Goal: Find specific page/section: Find specific page/section

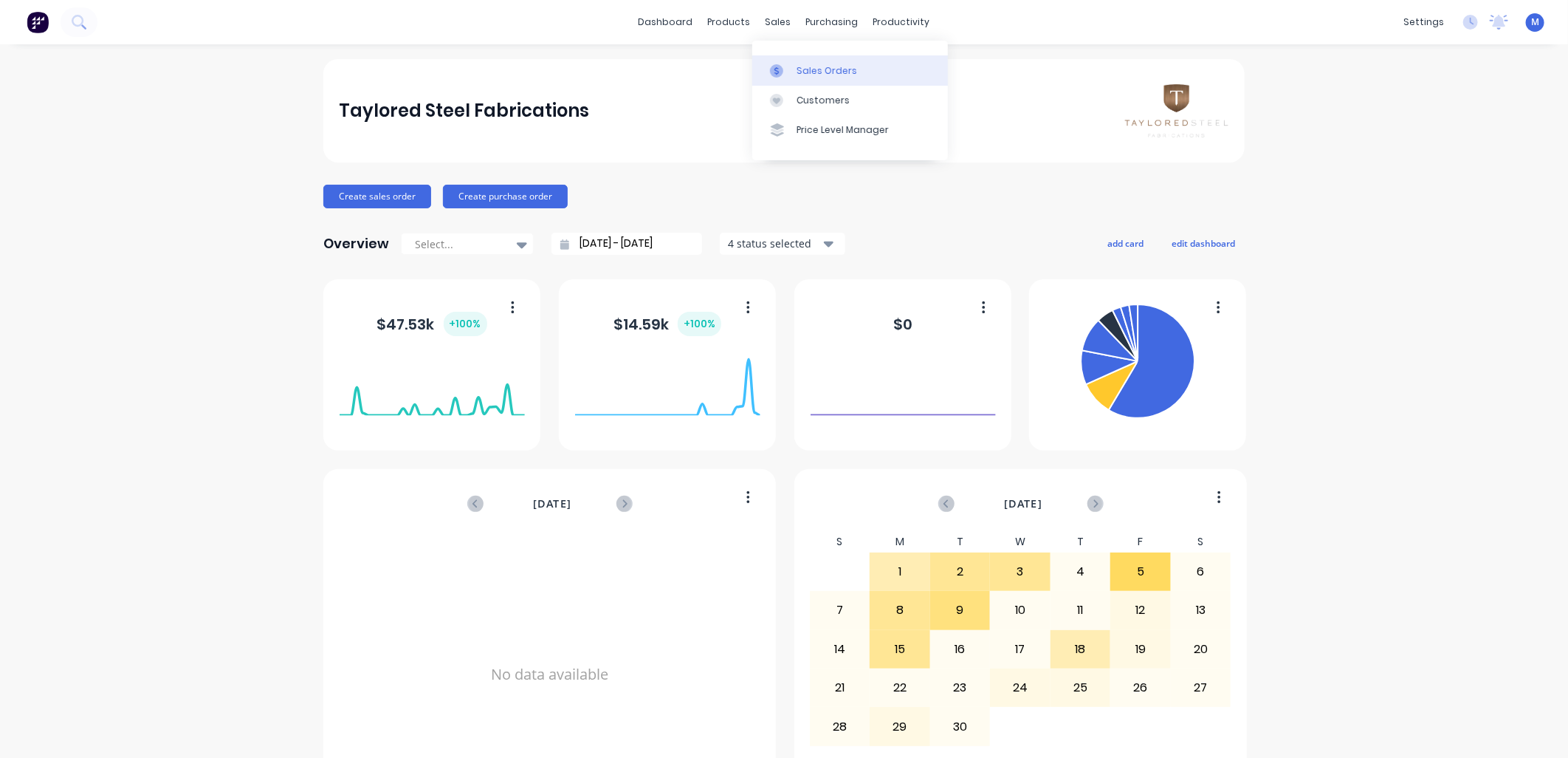
click at [809, 71] on div "Sales Orders" at bounding box center [826, 70] width 60 height 13
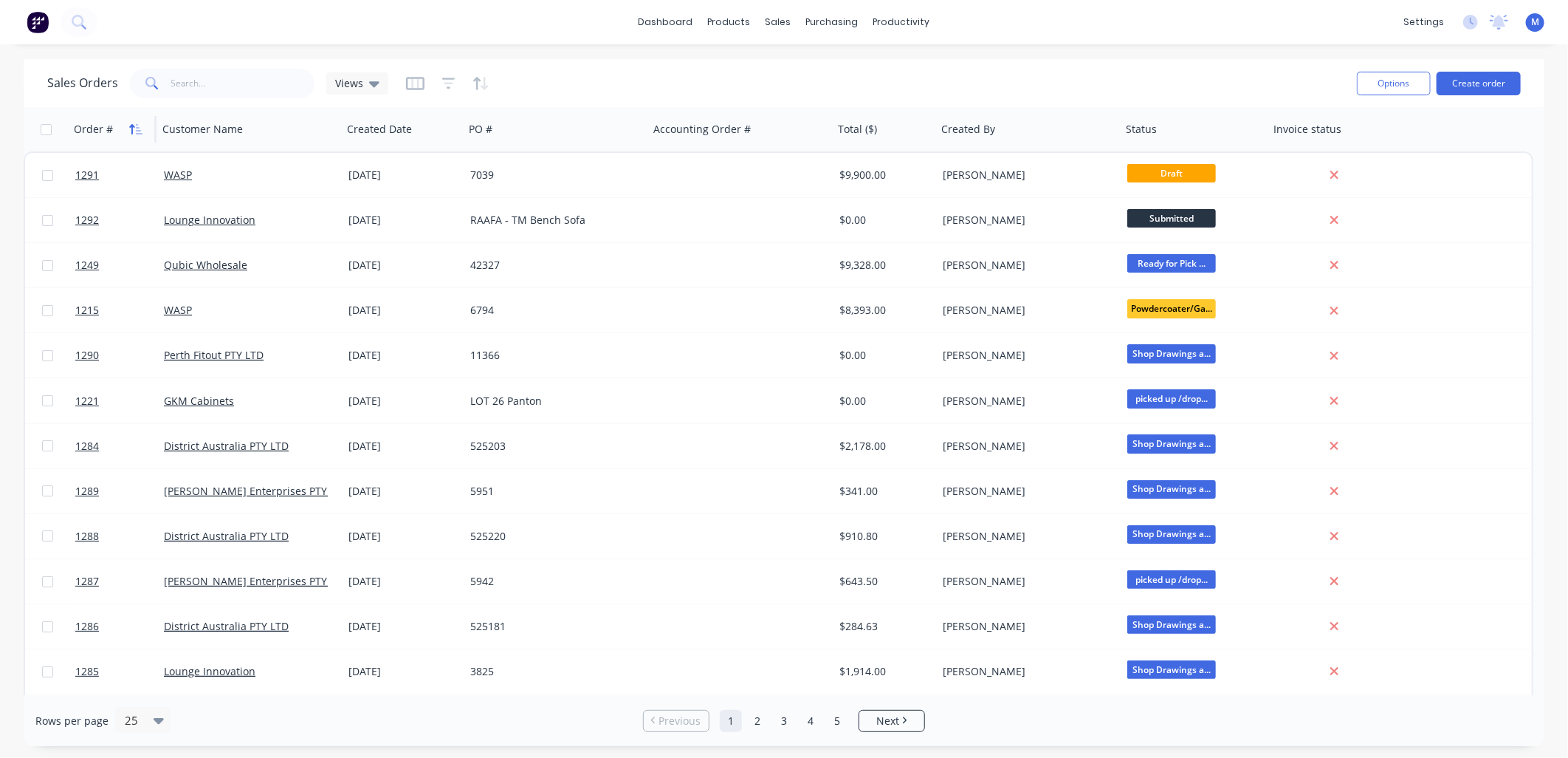
click at [136, 126] on icon "button" at bounding box center [135, 129] width 13 height 11
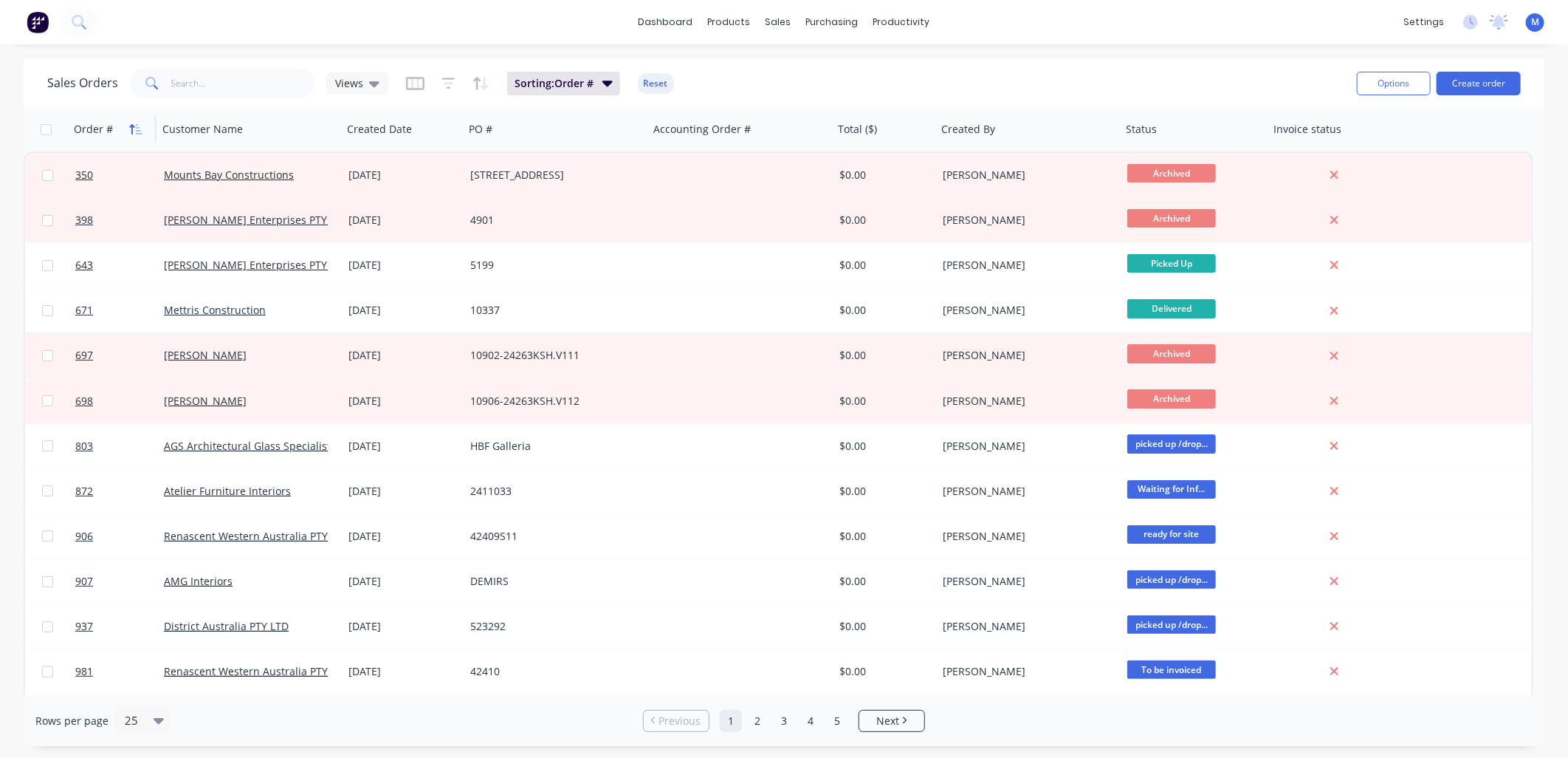
click at [133, 127] on icon "button" at bounding box center [131, 130] width 5 height 11
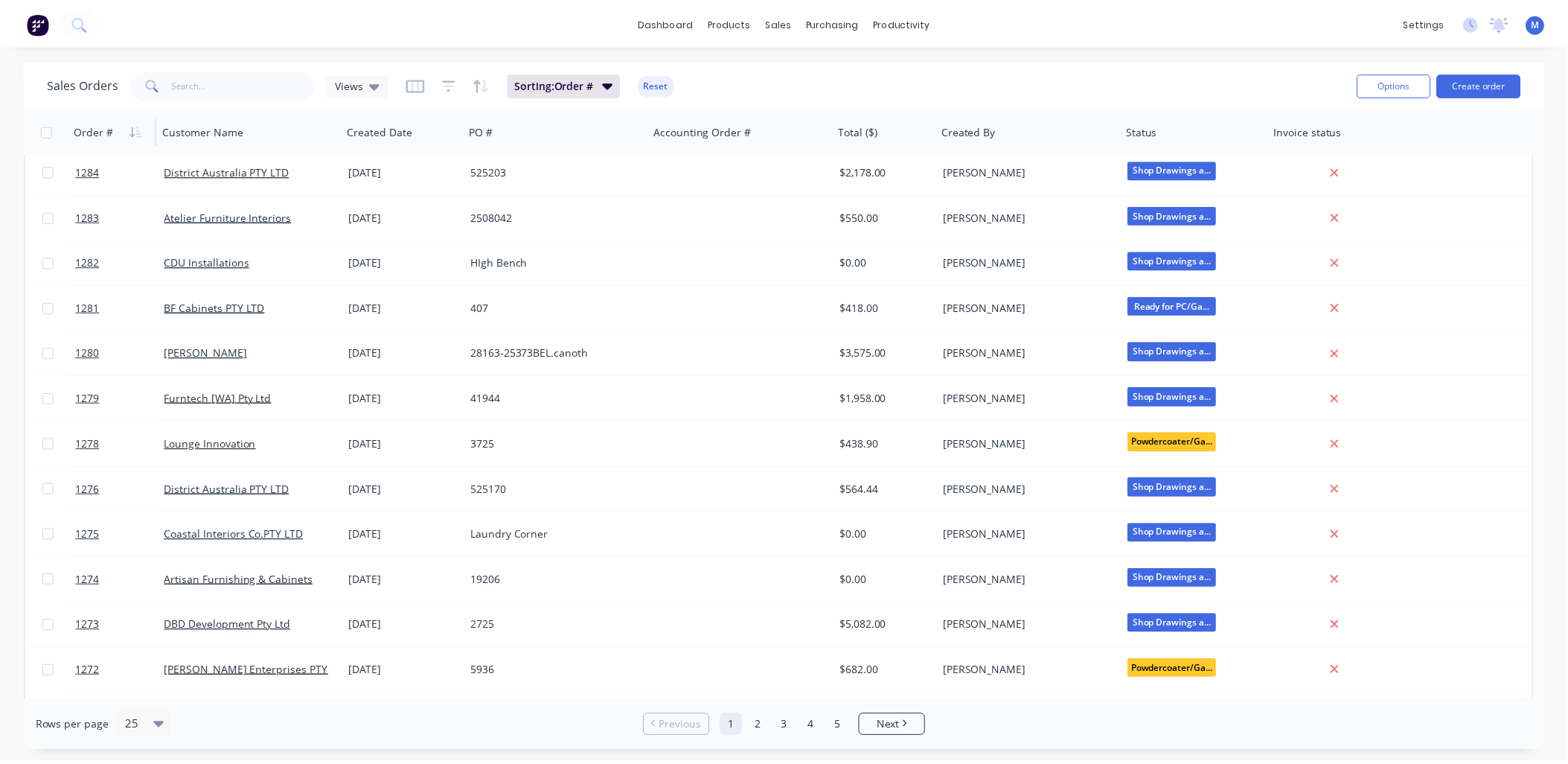
scroll to position [413, 0]
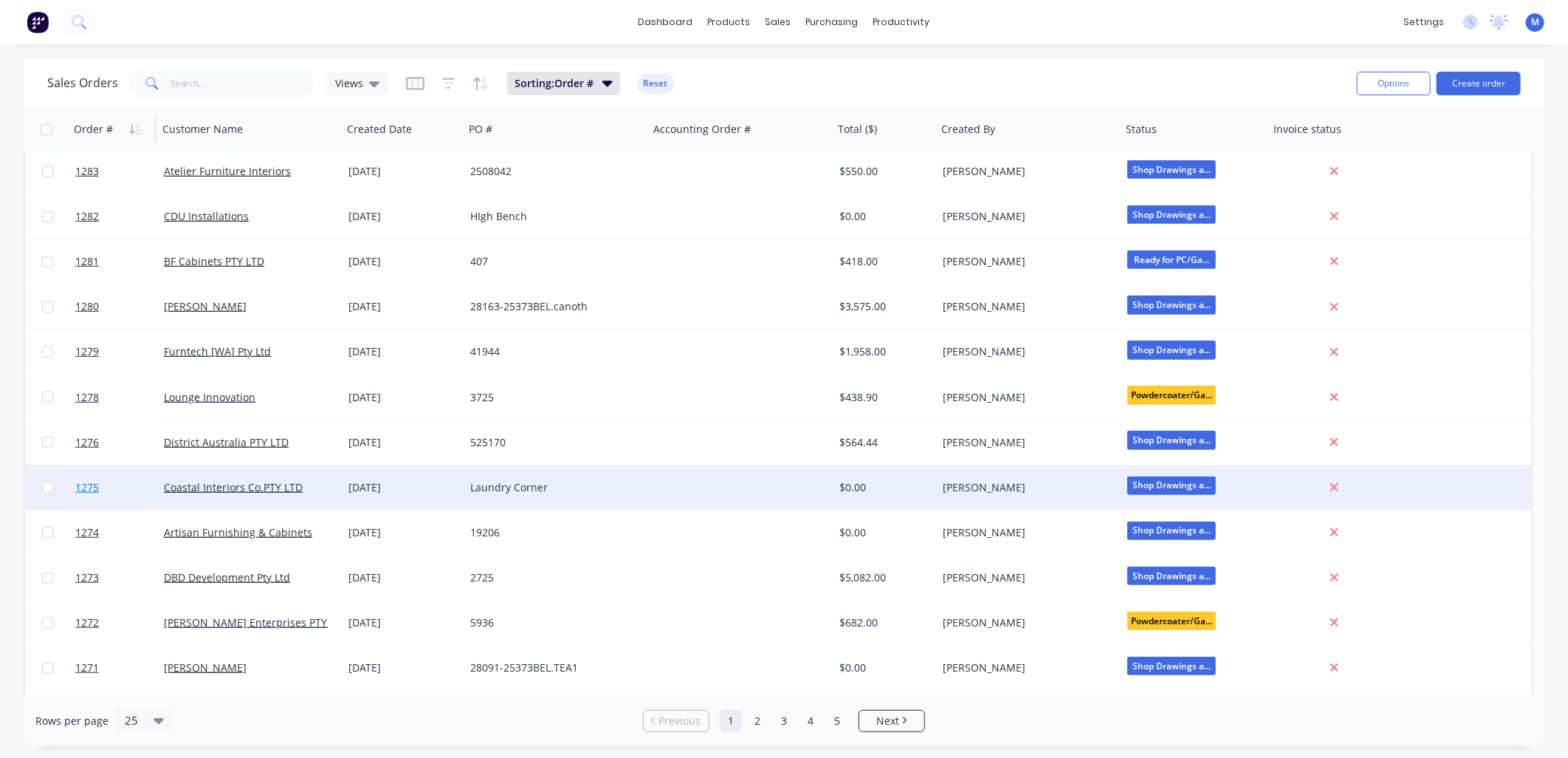
click at [90, 484] on span "1275" at bounding box center [87, 487] width 24 height 14
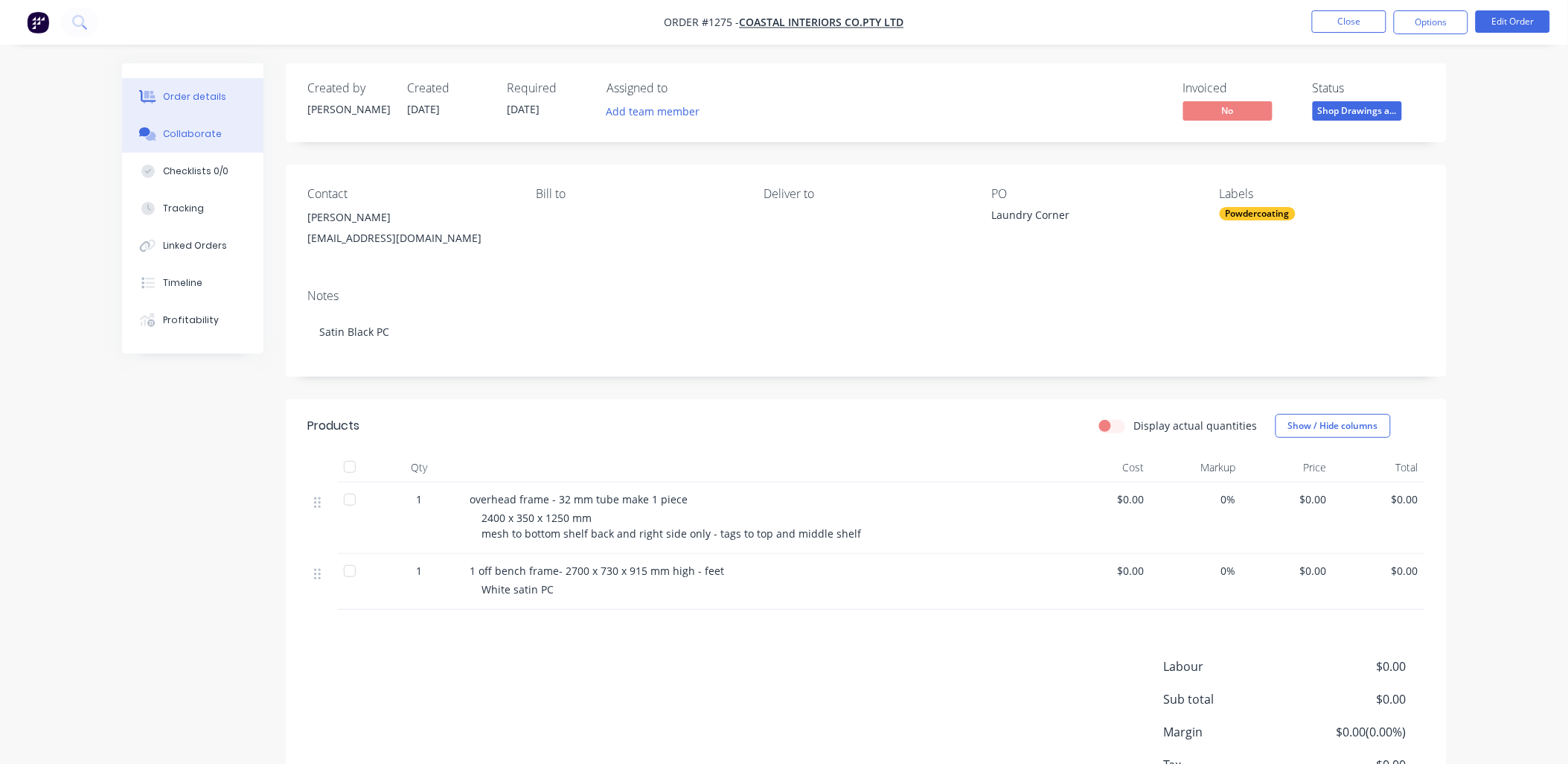
click at [194, 131] on div "Collaborate" at bounding box center [192, 134] width 59 height 13
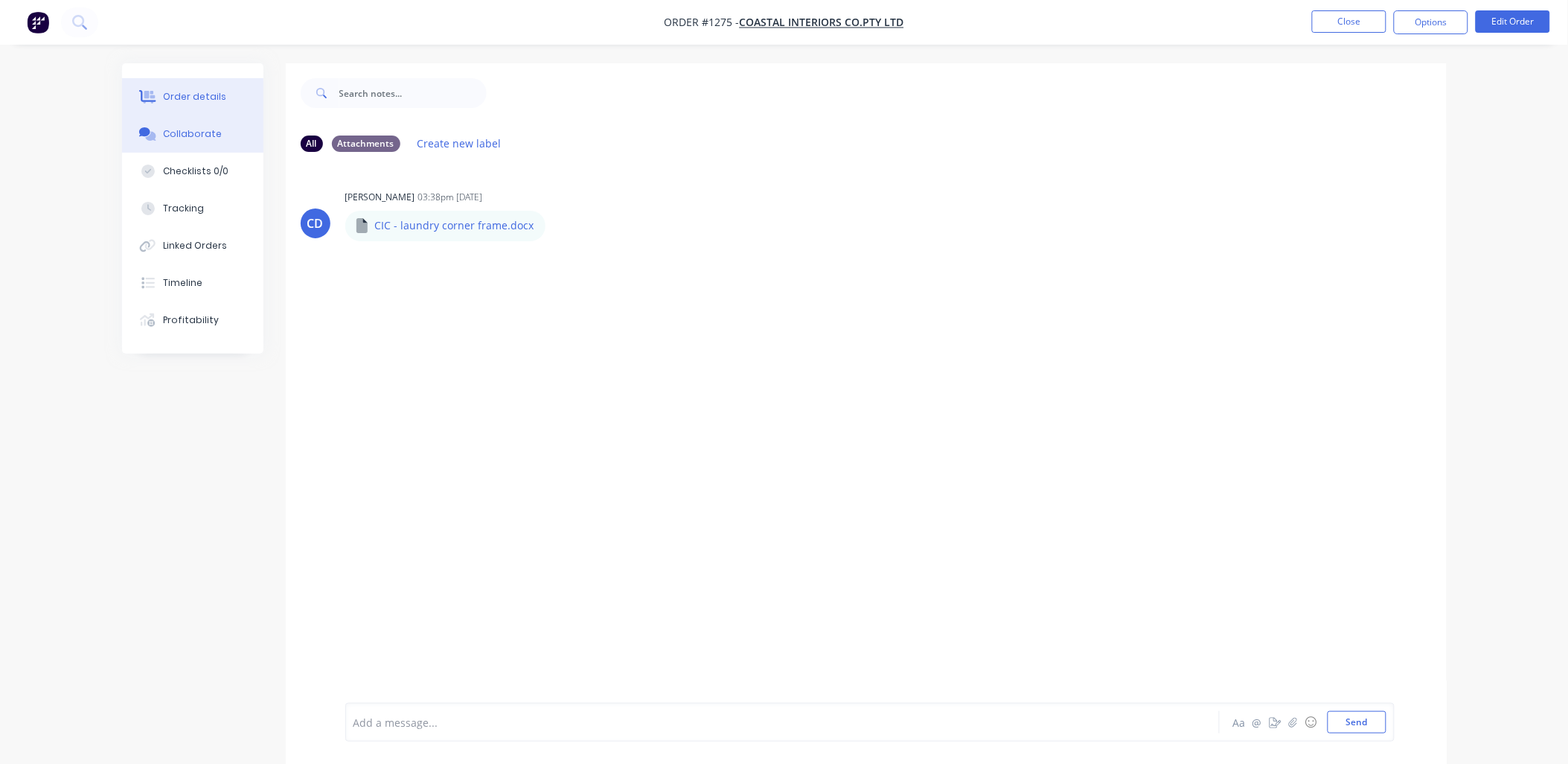
click at [197, 103] on div "Order details" at bounding box center [194, 96] width 63 height 13
